Goal: Information Seeking & Learning: Learn about a topic

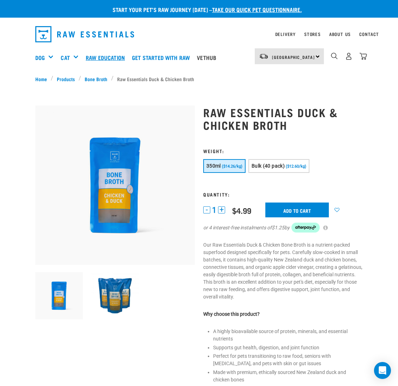
click at [110, 58] on link "Raw Education" at bounding box center [107, 57] width 46 height 28
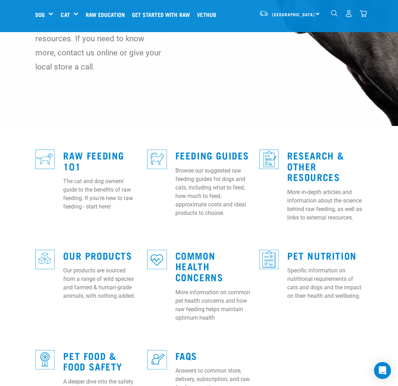
scroll to position [158, 0]
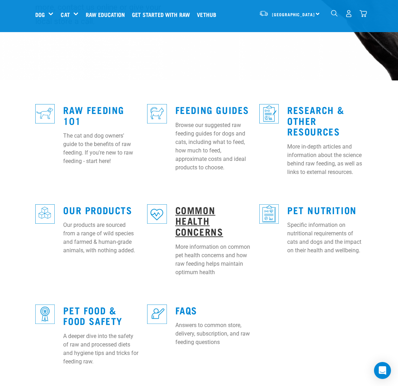
click at [183, 215] on link "Common Health Concerns" at bounding box center [199, 220] width 48 height 27
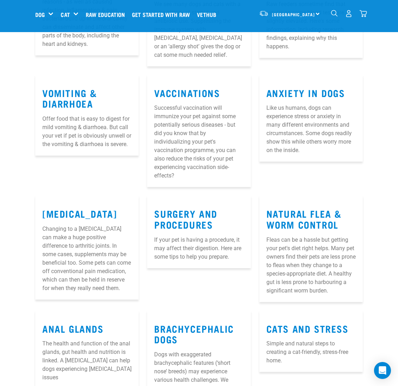
scroll to position [317, 0]
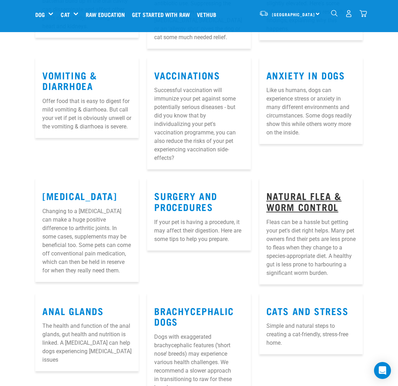
click at [267, 194] on link "Natural Flea & Worm Control" at bounding box center [303, 201] width 75 height 16
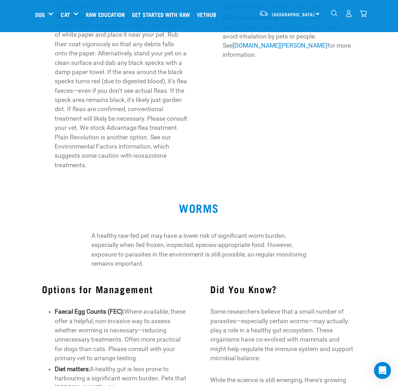
scroll to position [476, 0]
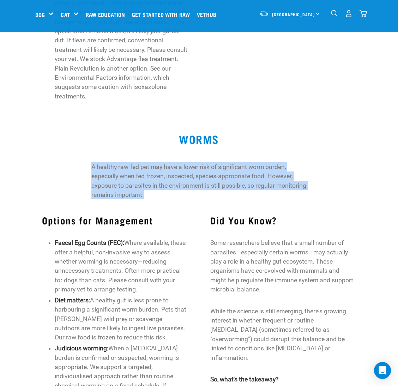
drag, startPoint x: 92, startPoint y: 166, endPoint x: 198, endPoint y: 194, distance: 109.5
click at [198, 194] on p "A healthy raw-fed pet may have a lower risk of significant worm burden, especia…" at bounding box center [199, 180] width 216 height 37
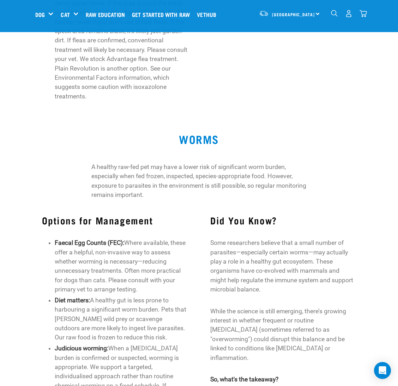
click at [176, 212] on div "Options for Management Faecal Egg Counts (FEC): Where available, these offer a …" at bounding box center [115, 321] width 168 height 233
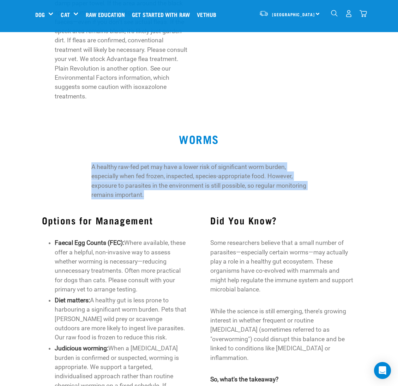
drag, startPoint x: 168, startPoint y: 192, endPoint x: 90, endPoint y: 168, distance: 82.0
click at [90, 168] on div "A healthy raw-fed pet may have a lower risk of significant worm burden, especia…" at bounding box center [199, 181] width 224 height 47
copy p "A healthy raw-fed pet may have a lower risk of significant worm burden, especia…"
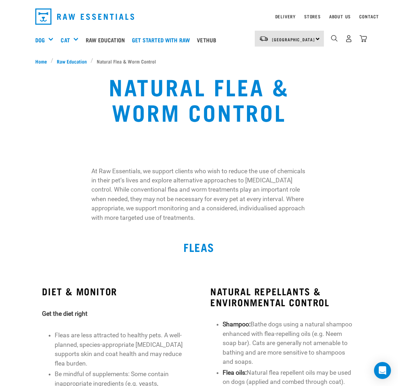
scroll to position [0, 0]
